Goal: Communication & Community: Answer question/provide support

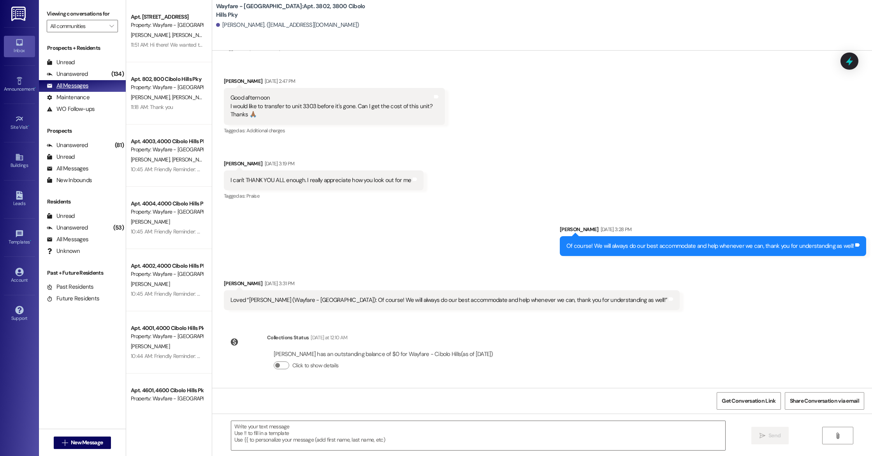
click at [83, 86] on div "All Messages" at bounding box center [68, 86] width 42 height 8
click at [89, 75] on div "Unanswered (134)" at bounding box center [82, 75] width 87 height 12
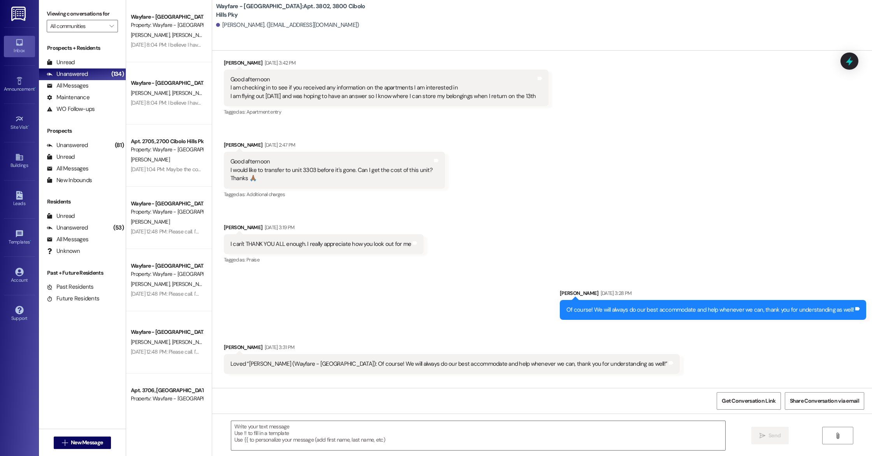
scroll to position [11346, 0]
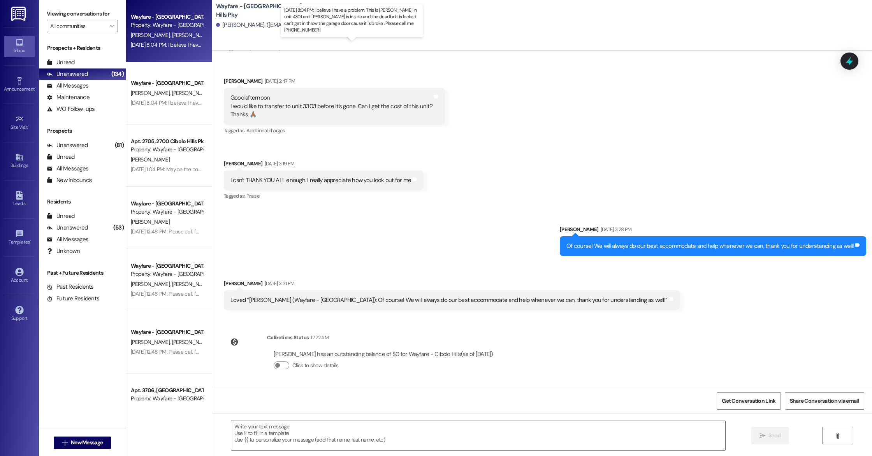
click at [174, 43] on div "[DATE] 8:04 PM: I believe I have a problem. This is [PERSON_NAME] in unit 4301 …" at bounding box center [382, 44] width 502 height 7
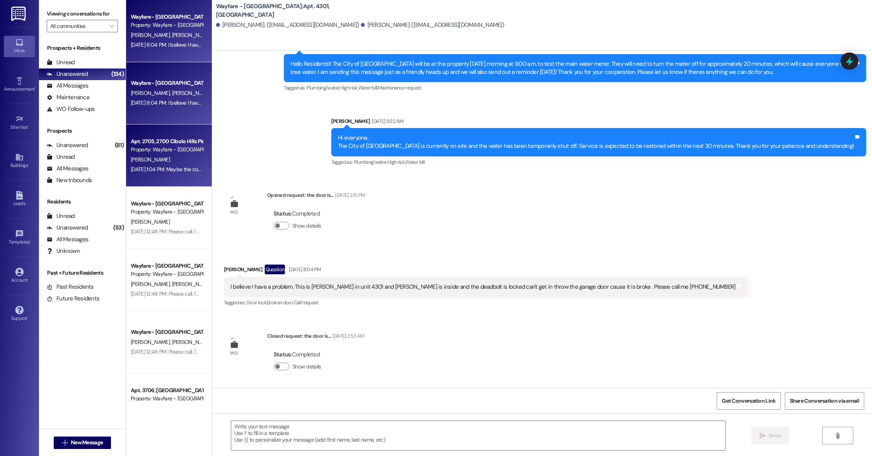
scroll to position [4109, 0]
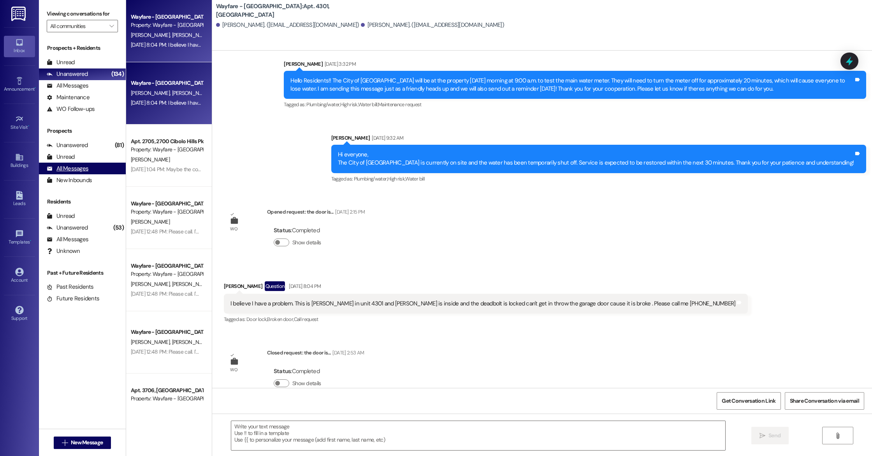
click at [69, 172] on div "All Messages" at bounding box center [68, 169] width 42 height 8
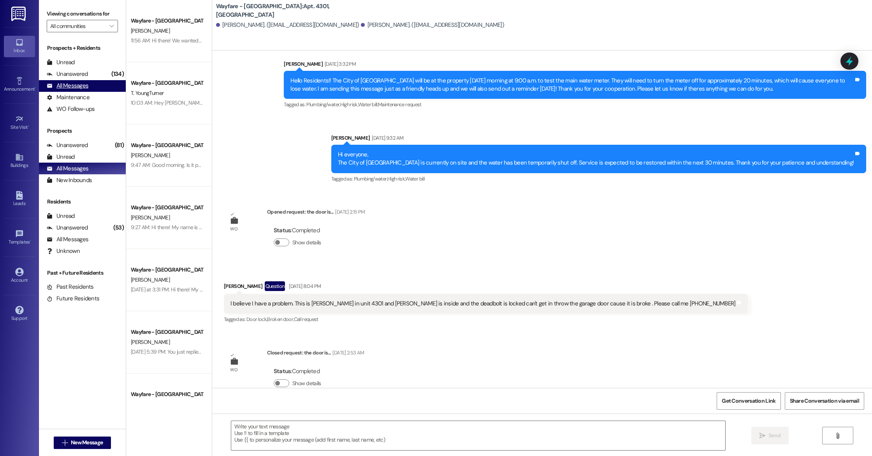
click at [96, 87] on div "All Messages (undefined)" at bounding box center [82, 86] width 87 height 12
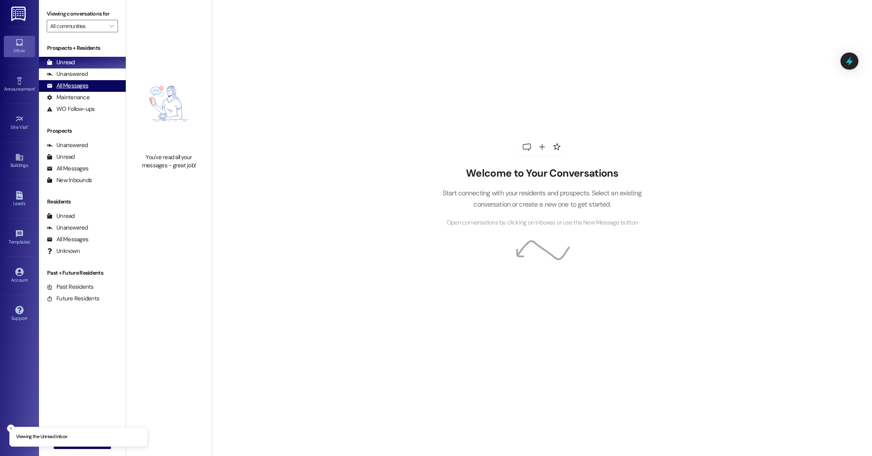
click at [89, 86] on div "All Messages (undefined)" at bounding box center [82, 86] width 87 height 12
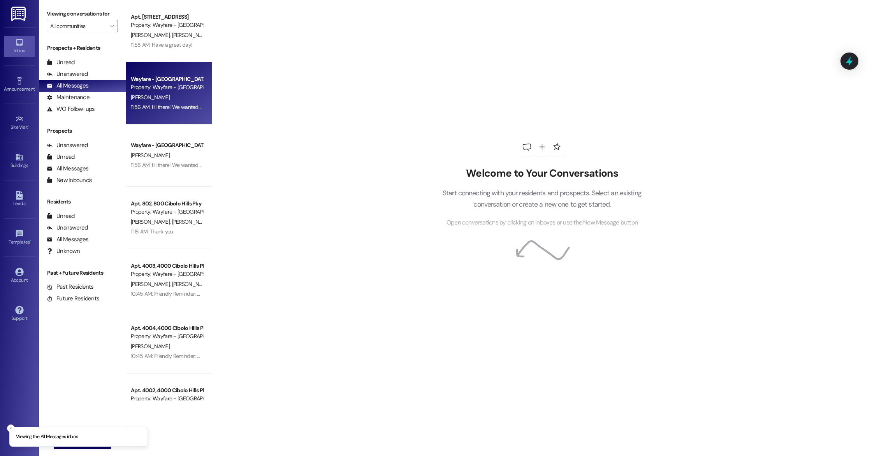
click at [173, 93] on div "[PERSON_NAME]" at bounding box center [167, 98] width 74 height 10
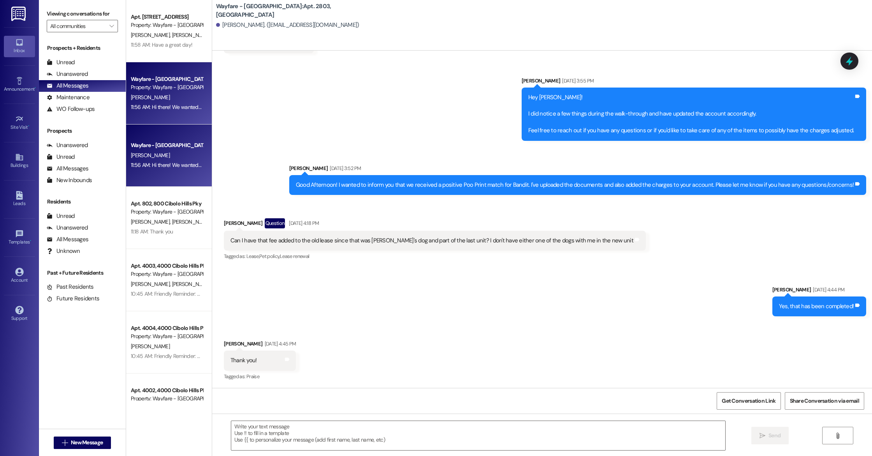
scroll to position [432, 0]
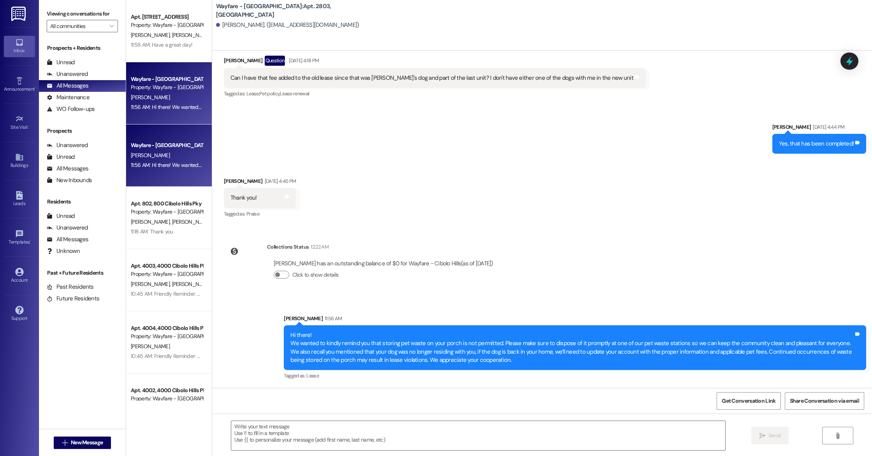
click at [216, 13] on b "Wayfare - Cibolo Hills: Apt. 2803, 2800 Cibolo Hills Pky" at bounding box center [294, 10] width 156 height 17
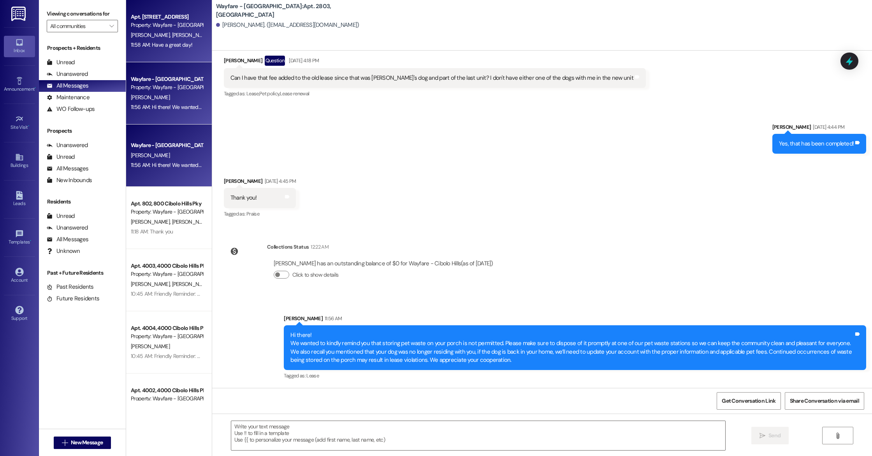
click at [173, 19] on div "Apt. [STREET_ADDRESS]" at bounding box center [167, 17] width 72 height 8
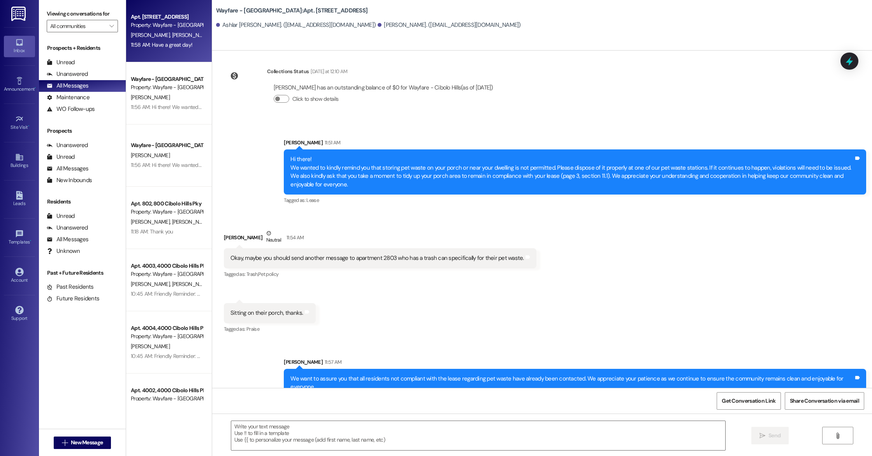
scroll to position [11796, 0]
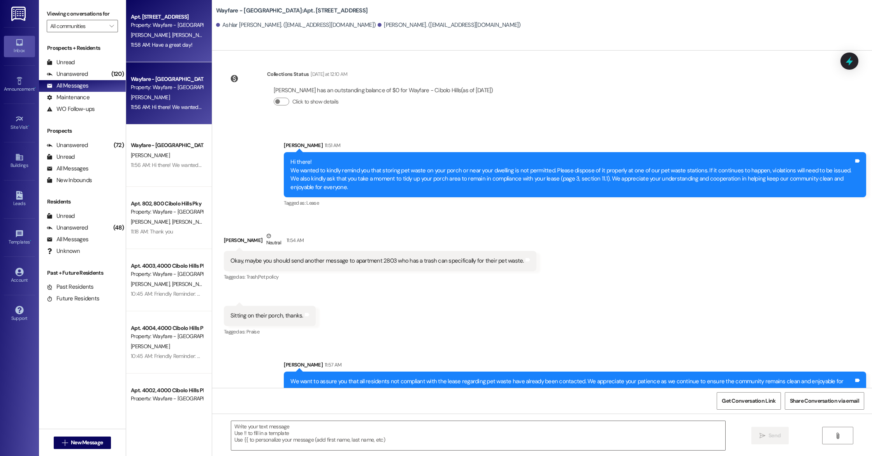
click at [183, 116] on div "Wayfare - Cibolo Hills Prospect Property: Wayfare - Cibolo Hills D. Hopkins 11:…" at bounding box center [169, 93] width 86 height 62
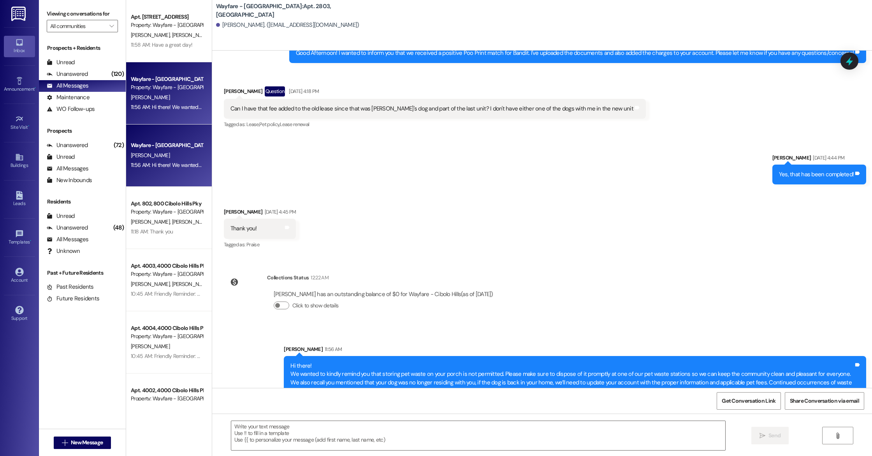
scroll to position [432, 0]
